Goal: Task Accomplishment & Management: Use online tool/utility

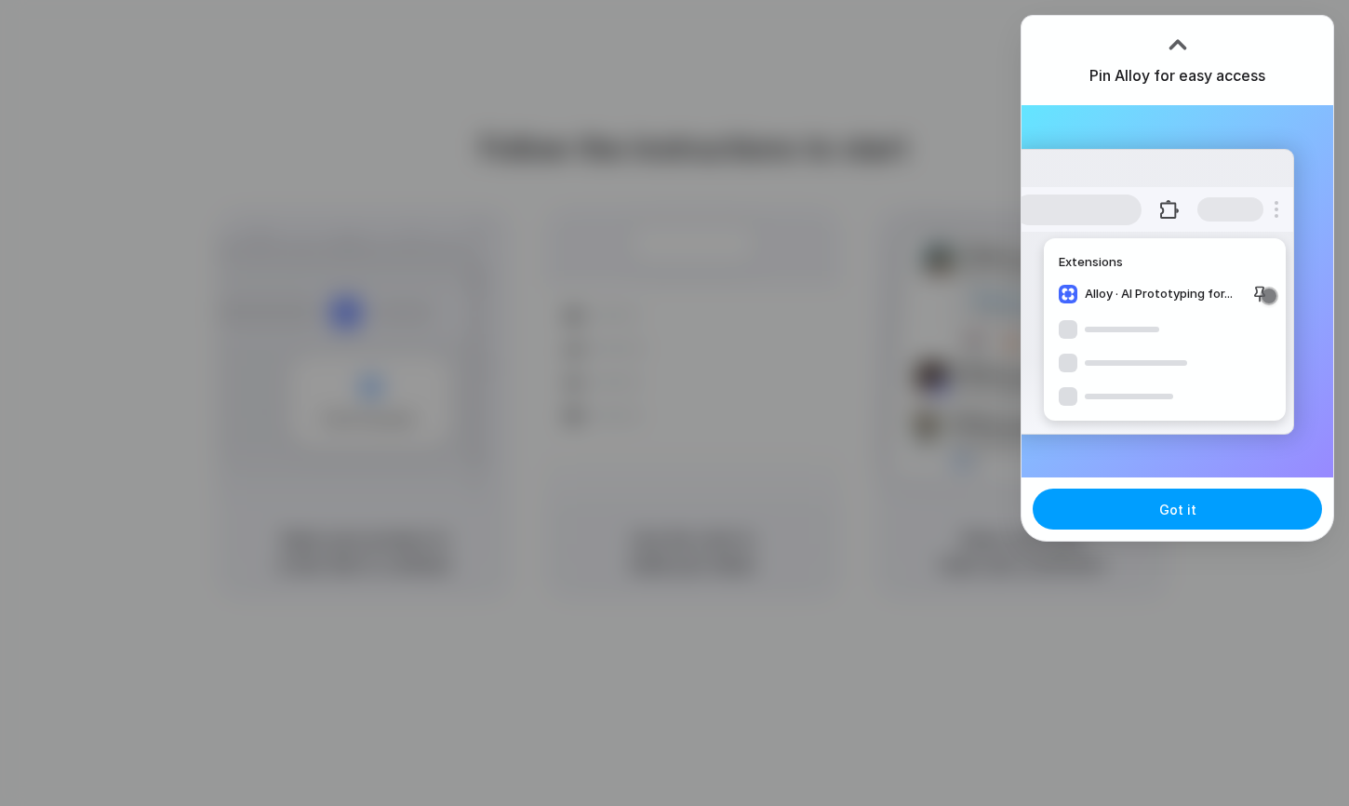
click at [1203, 507] on button "Got it" at bounding box center [1177, 509] width 289 height 41
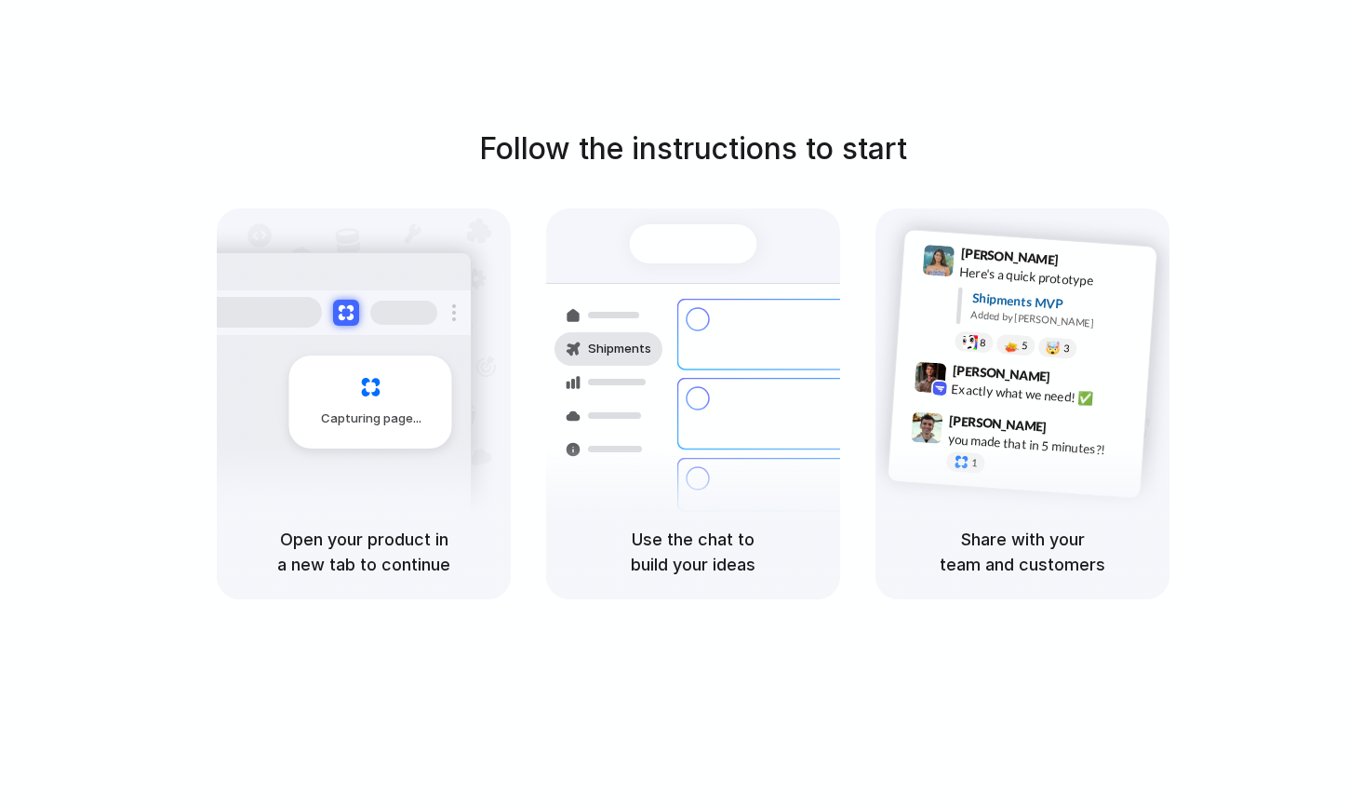
click at [882, 127] on h1 "Follow the instructions to start" at bounding box center [693, 149] width 428 height 45
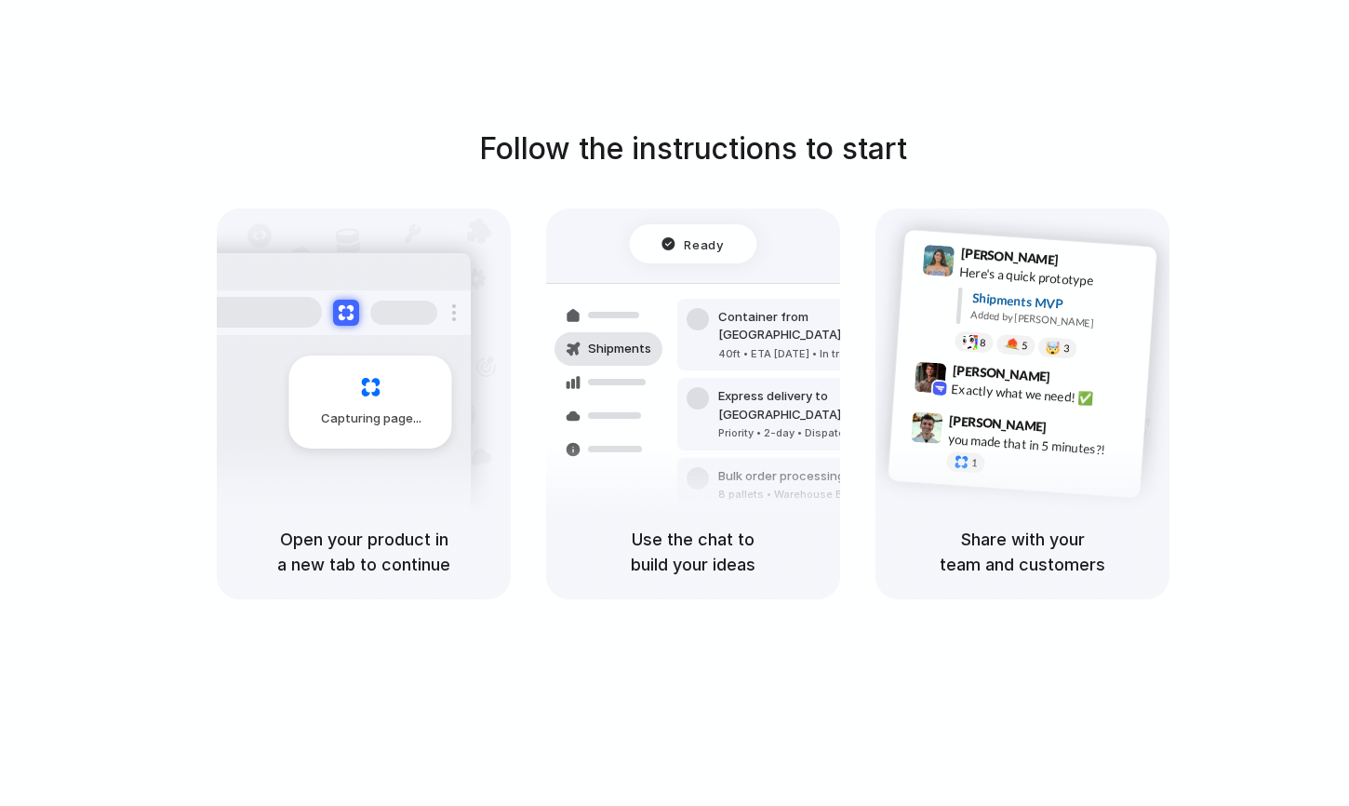
click at [1225, 105] on div "Follow the instructions to start Capturing page Open your product in a new tab …" at bounding box center [693, 421] width 1387 height 843
click at [355, 550] on h5 "Open your product in a new tab to continue" at bounding box center [363, 552] width 249 height 50
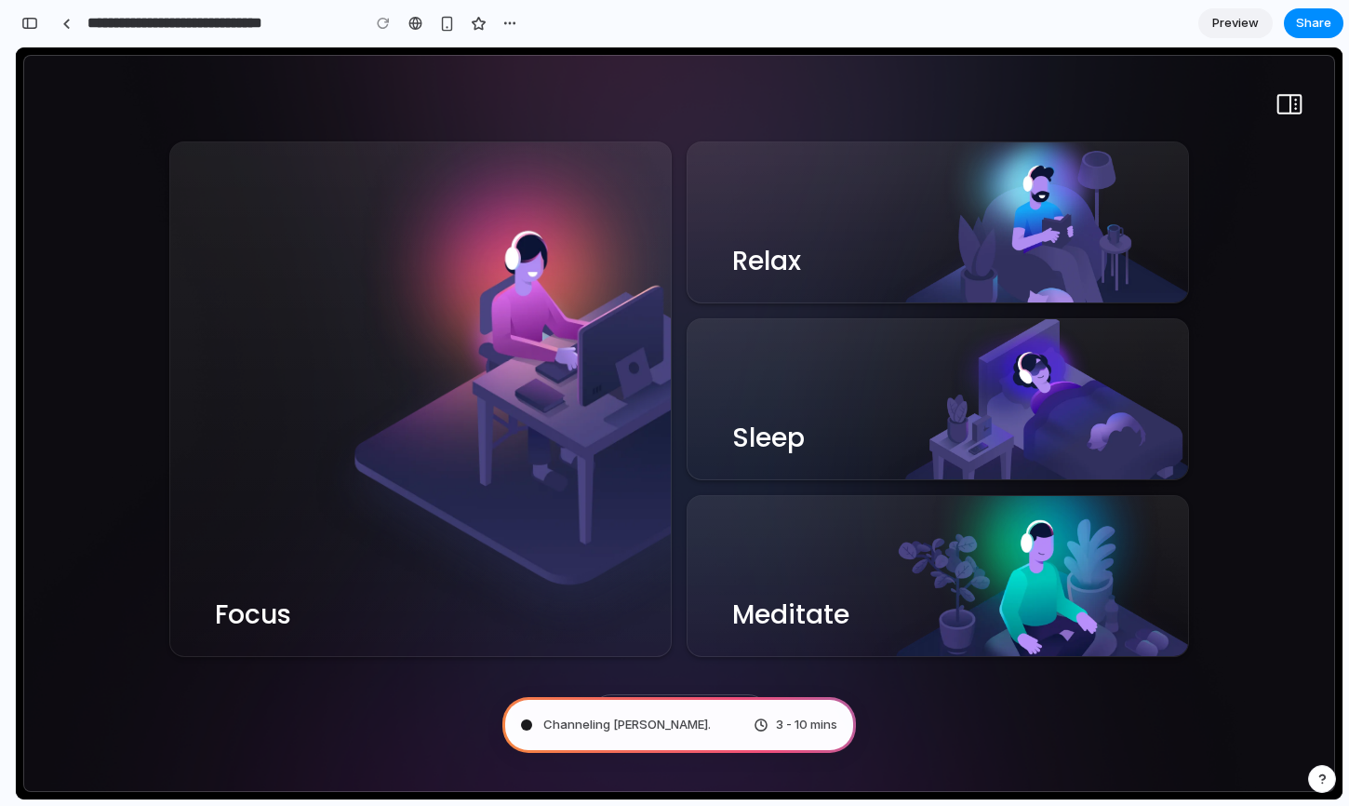
type input "**********"
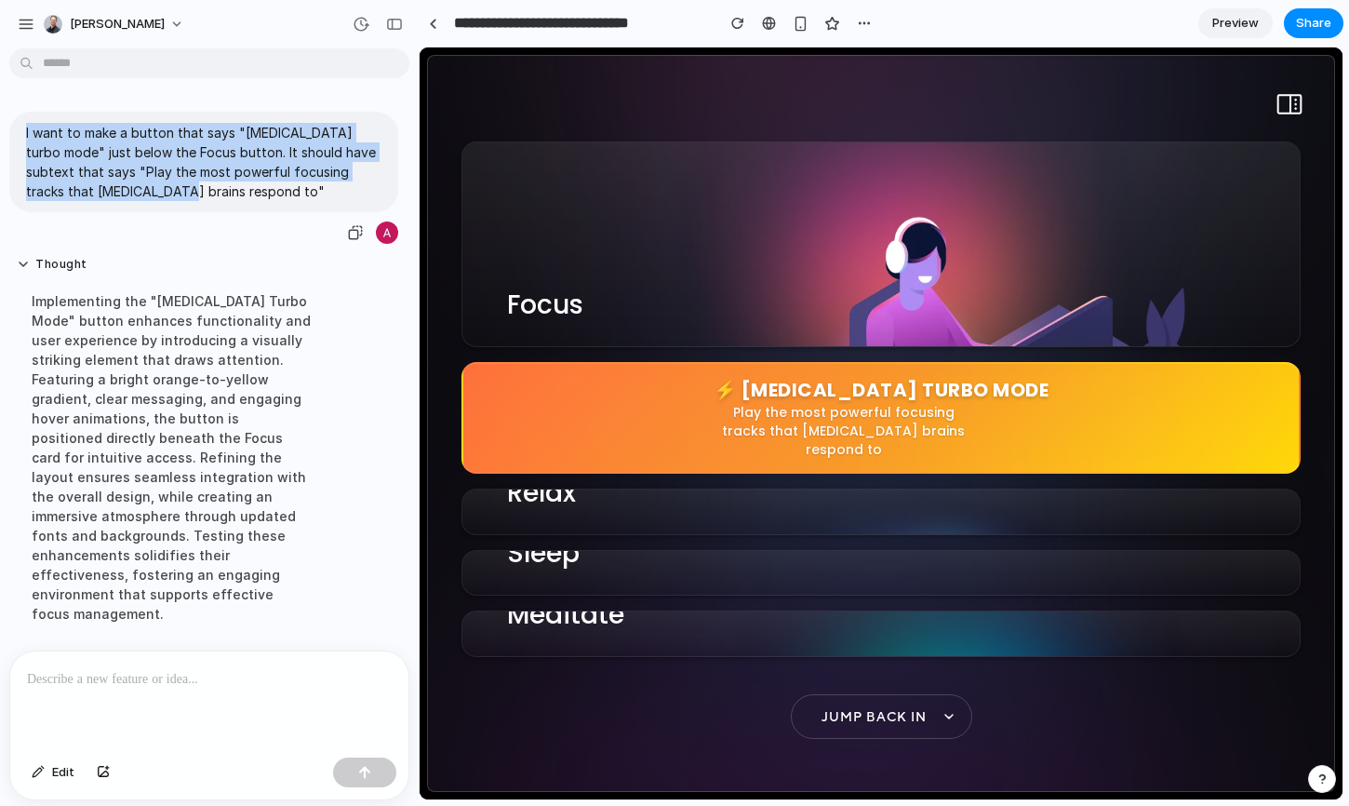
drag, startPoint x: 149, startPoint y: 195, endPoint x: 10, endPoint y: 126, distance: 155.2
click at [10, 126] on div "I want to make a button that says "[MEDICAL_DATA] turbo mode" just below the Fo…" at bounding box center [203, 162] width 389 height 101
copy p "I want to make a button that says "[MEDICAL_DATA] turbo mode" just below the Fo…"
click at [127, 181] on p "I want to make a button that says "[MEDICAL_DATA] turbo mode" just below the Fo…" at bounding box center [203, 162] width 355 height 78
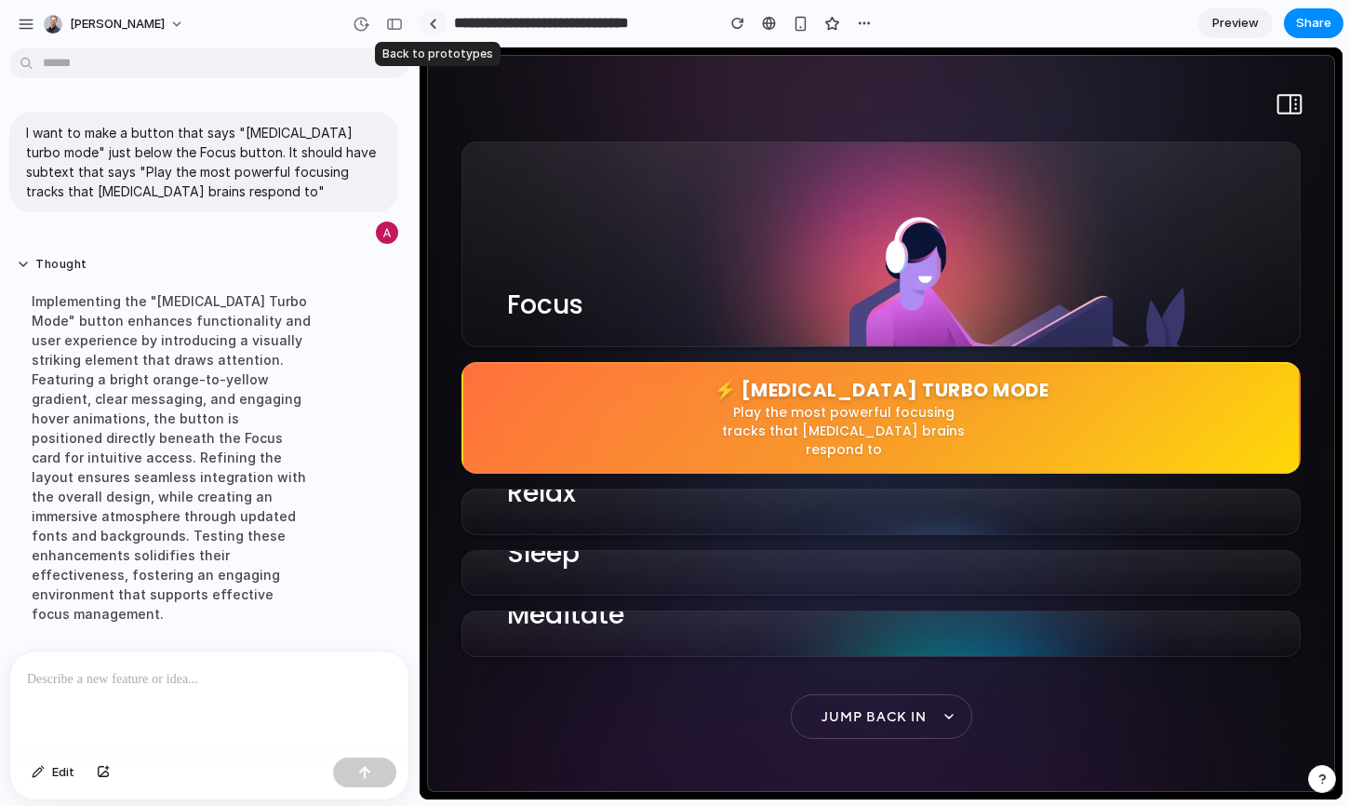
click at [434, 27] on div at bounding box center [433, 24] width 8 height 10
